Goal: Use online tool/utility

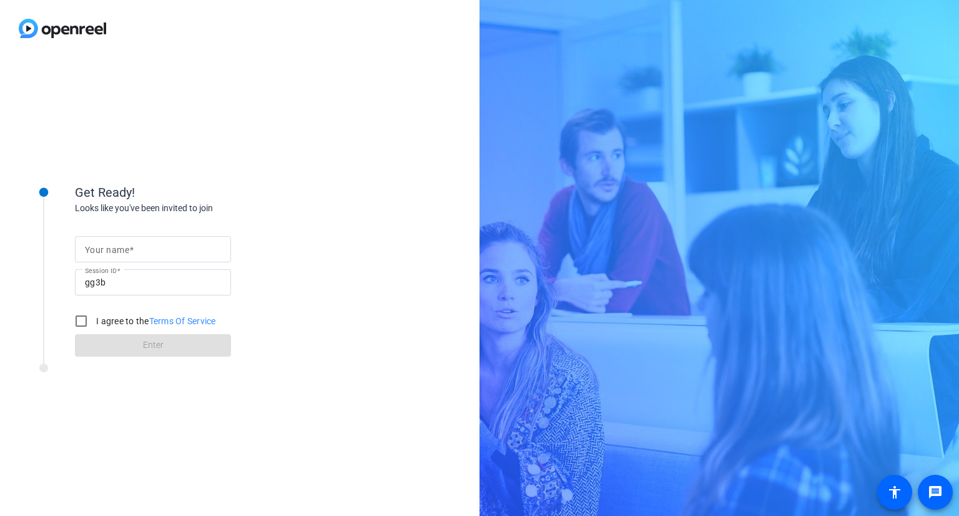
click at [136, 250] on input "Your name" at bounding box center [153, 249] width 136 height 15
type input "[PERSON_NAME]"
click at [82, 320] on input "I agree to the Terms Of Service" at bounding box center [81, 321] width 25 height 25
checkbox input "true"
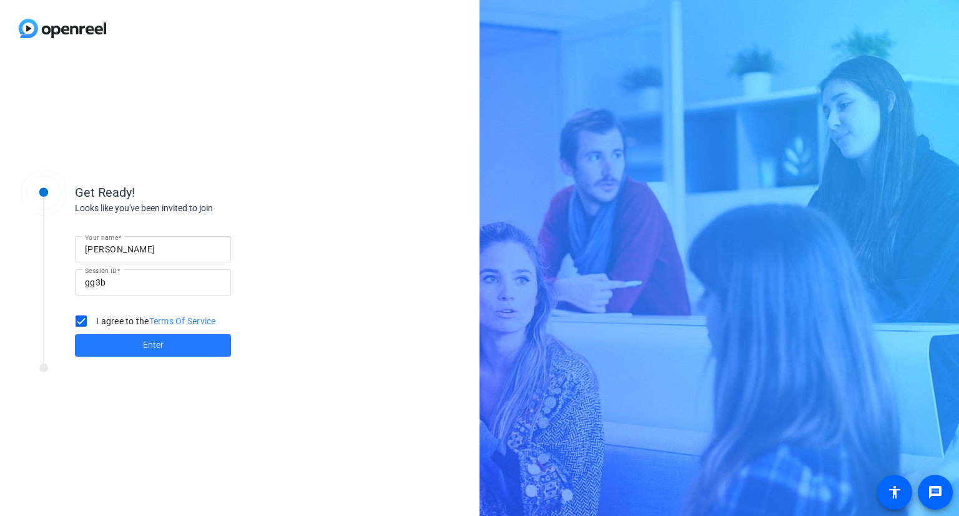
click at [162, 340] on span "Enter" at bounding box center [153, 345] width 21 height 13
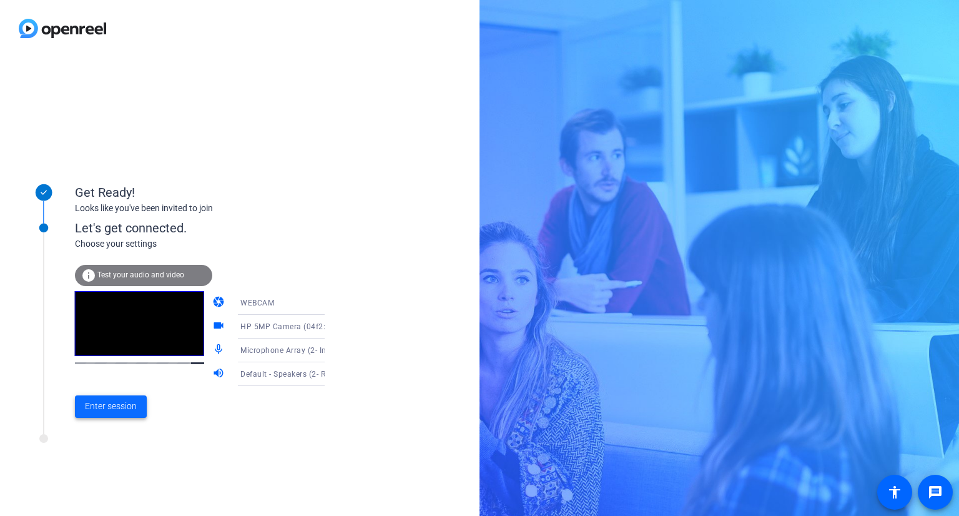
click at [109, 409] on span "Enter session" at bounding box center [111, 406] width 52 height 13
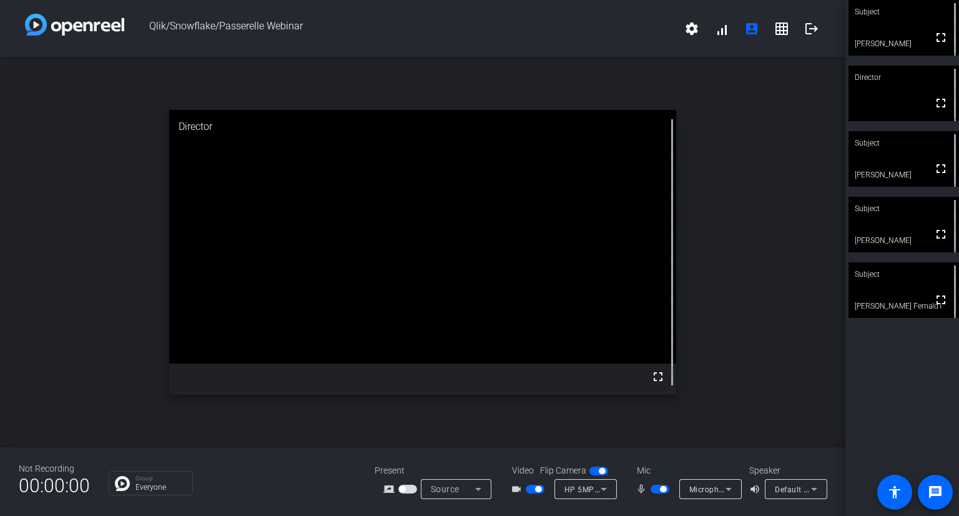
click at [660, 488] on span "button" at bounding box center [663, 489] width 6 height 6
click at [662, 488] on span "button" at bounding box center [660, 489] width 19 height 9
click at [654, 487] on span "button" at bounding box center [660, 489] width 19 height 9
click at [663, 490] on span "button" at bounding box center [660, 489] width 19 height 9
click at [655, 488] on span "button" at bounding box center [660, 489] width 19 height 9
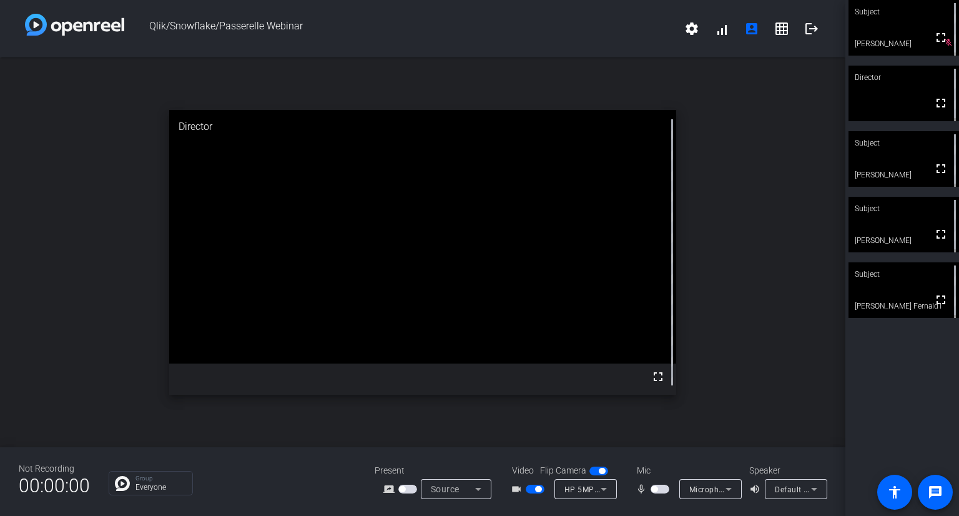
click at [665, 488] on span "button" at bounding box center [660, 489] width 19 height 9
click at [653, 488] on span "button" at bounding box center [660, 489] width 19 height 9
click at [660, 491] on span "button" at bounding box center [660, 489] width 19 height 9
click at [652, 489] on span "button" at bounding box center [660, 489] width 19 height 9
click at [668, 487] on span "button" at bounding box center [660, 489] width 19 height 9
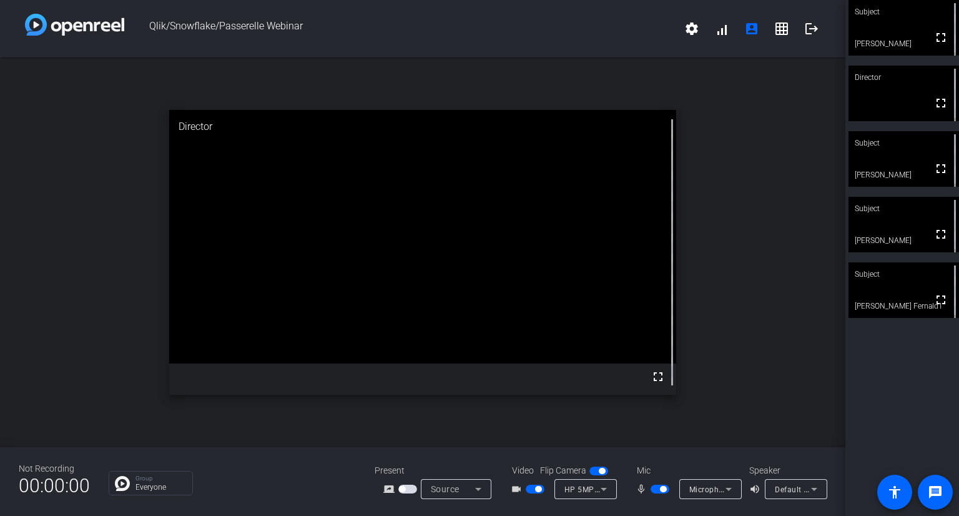
click at [656, 490] on span "button" at bounding box center [660, 489] width 19 height 9
click at [662, 490] on span "button" at bounding box center [660, 489] width 19 height 9
click at [655, 489] on span "button" at bounding box center [660, 489] width 19 height 9
click at [661, 487] on span "button" at bounding box center [660, 489] width 19 height 9
click at [655, 488] on span "button" at bounding box center [660, 489] width 19 height 9
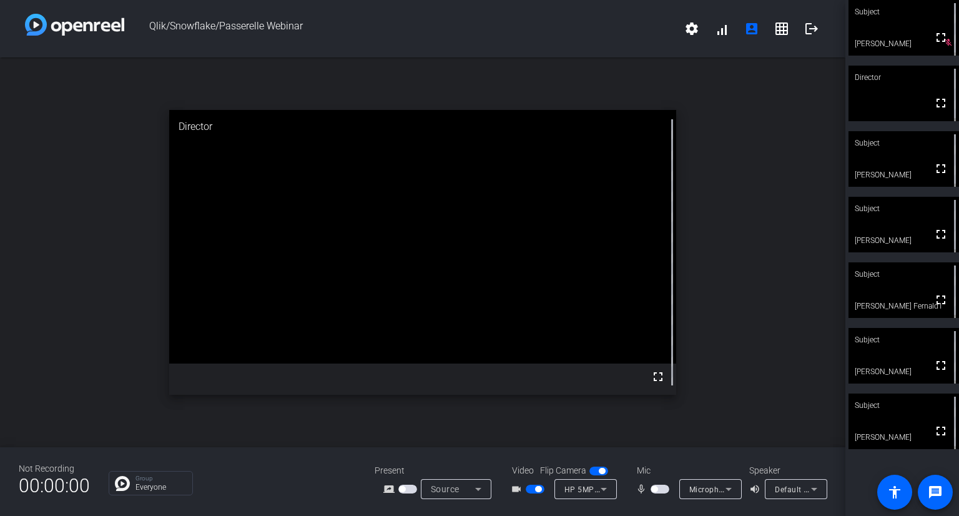
click at [662, 488] on span "button" at bounding box center [660, 489] width 19 height 9
click at [657, 493] on span "button" at bounding box center [660, 489] width 19 height 9
click at [663, 491] on span "button" at bounding box center [660, 489] width 19 height 9
click at [659, 487] on span "button" at bounding box center [660, 489] width 19 height 9
click at [658, 490] on span "button" at bounding box center [660, 489] width 19 height 9
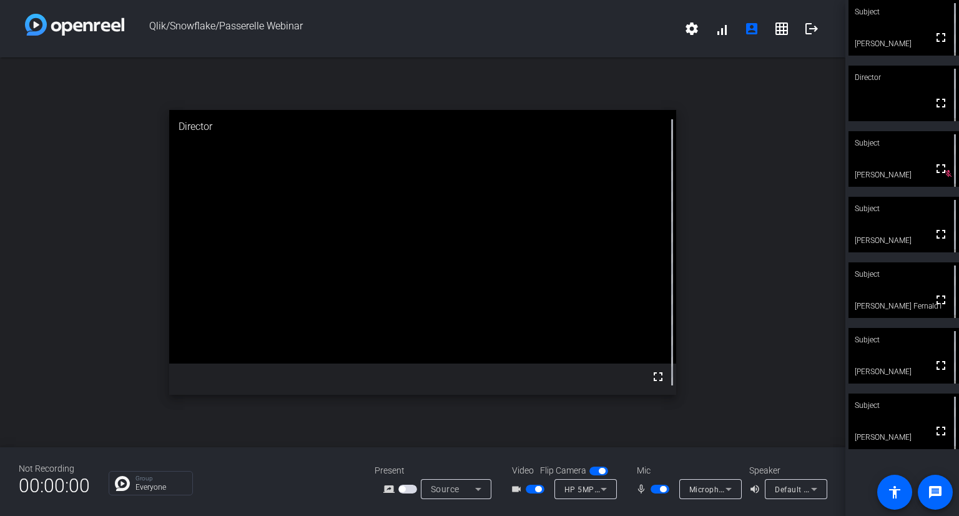
click at [655, 485] on span "button" at bounding box center [660, 489] width 19 height 9
click at [662, 485] on span "button" at bounding box center [660, 489] width 19 height 9
click at [652, 490] on span "button" at bounding box center [660, 489] width 19 height 9
click at [662, 489] on span "button" at bounding box center [660, 489] width 19 height 9
click at [809, 29] on mat-icon "logout" at bounding box center [812, 28] width 15 height 15
